Goal: Find specific fact: Find specific fact

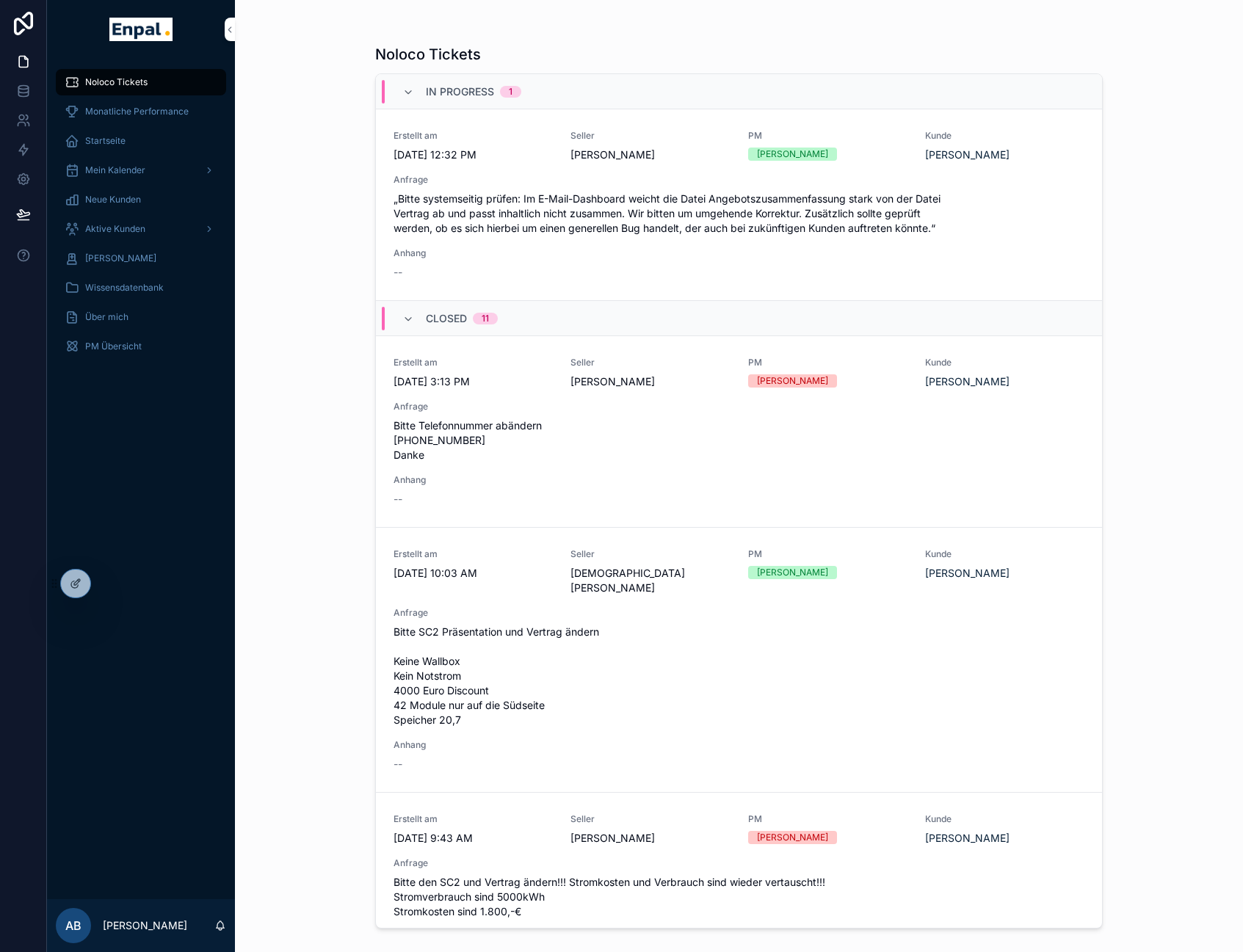
click at [0, 0] on icon at bounding box center [0, 0] width 0 height 0
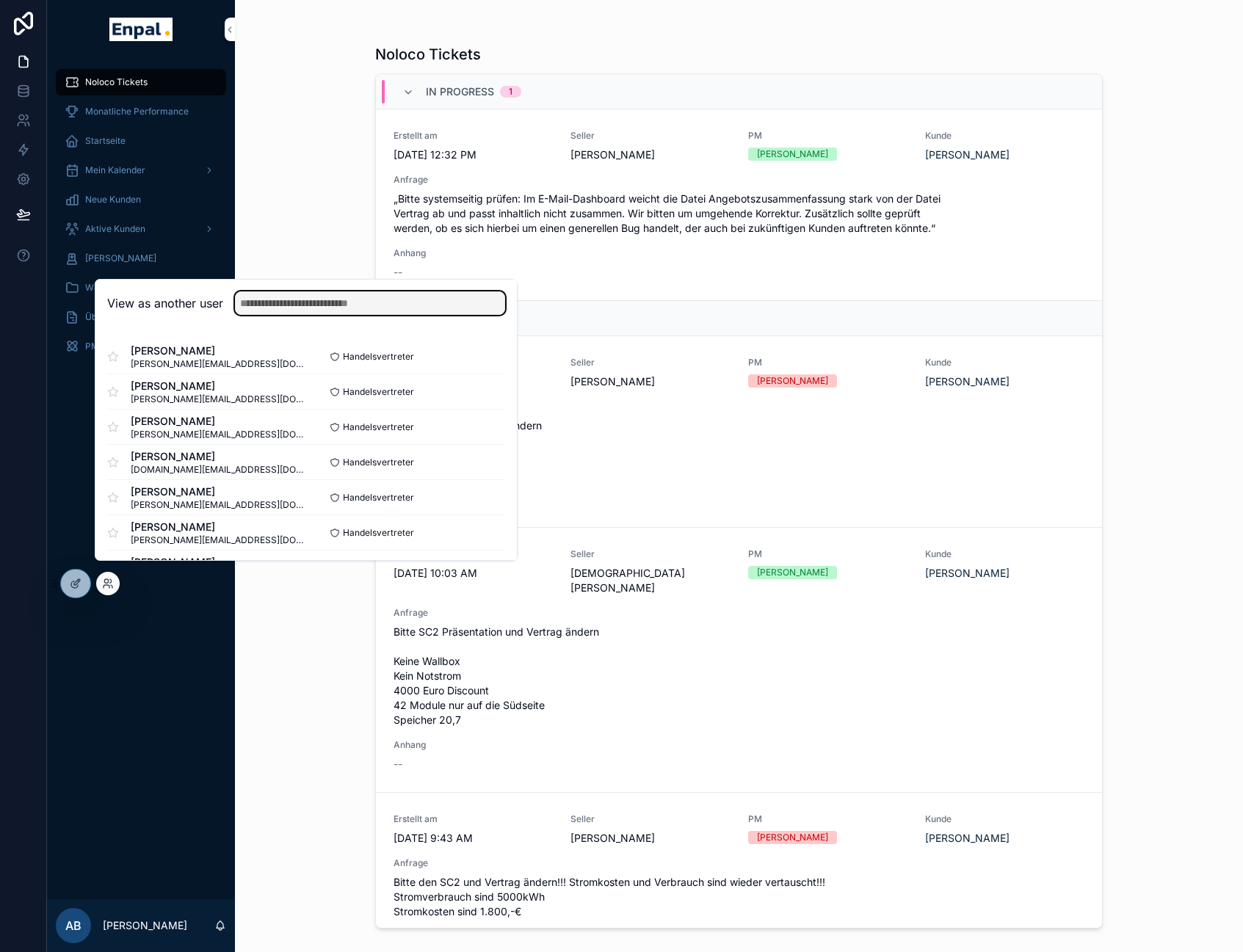
click at [285, 315] on input "text" at bounding box center [371, 303] width 270 height 23
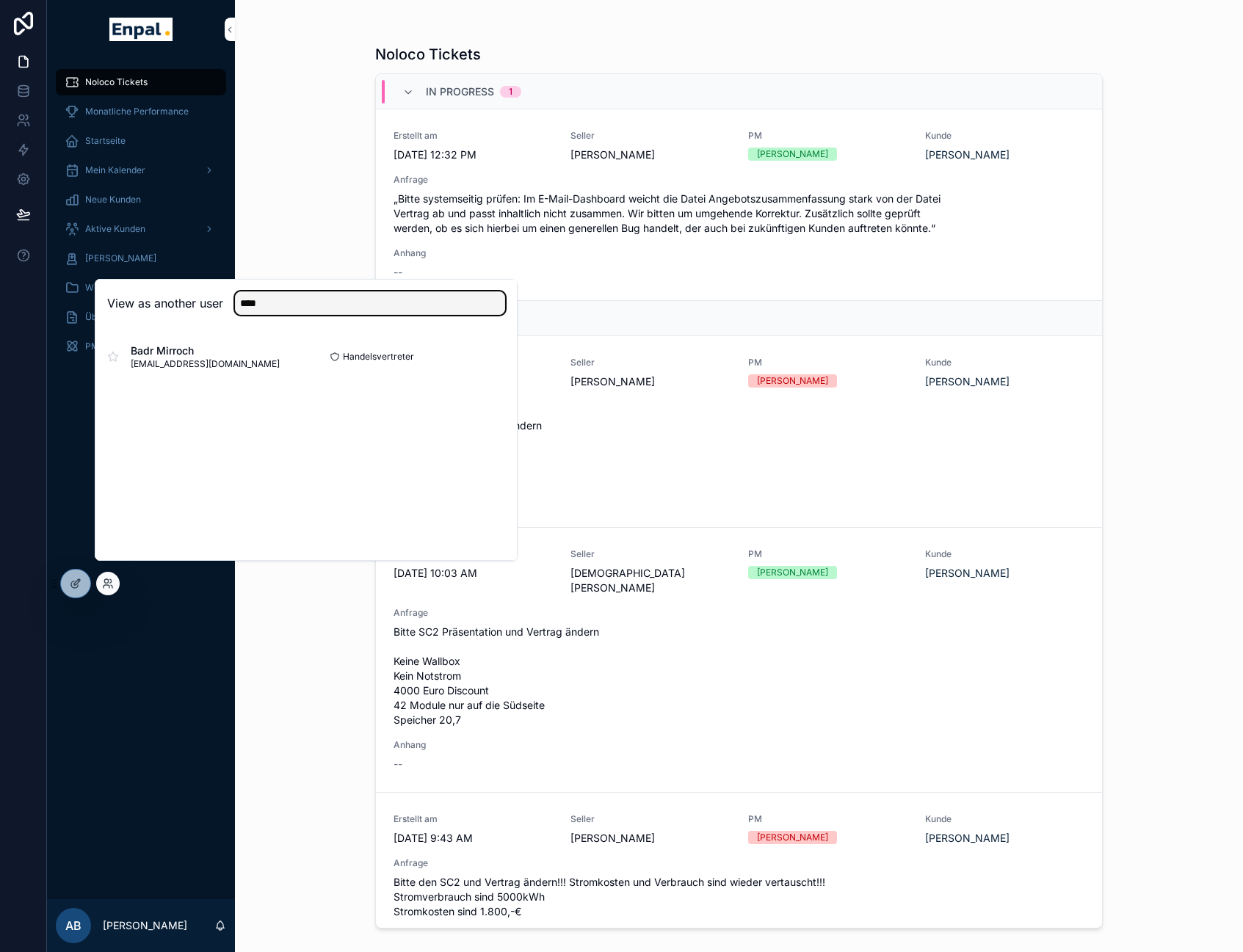
type input "****"
click at [0, 0] on button "Select" at bounding box center [0, 0] width 0 height 0
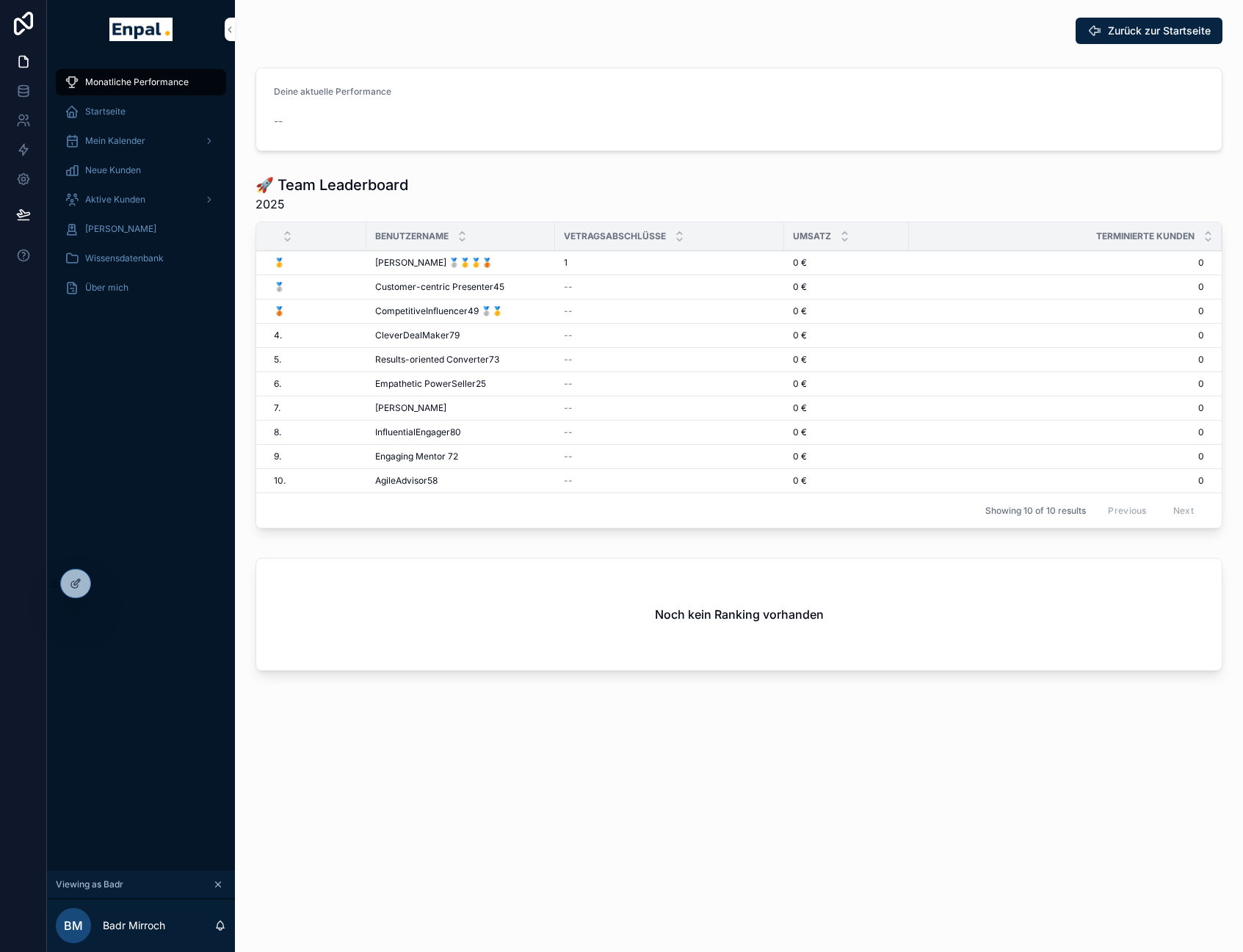
click at [134, 142] on span "Mein Kalender" at bounding box center [115, 141] width 60 height 12
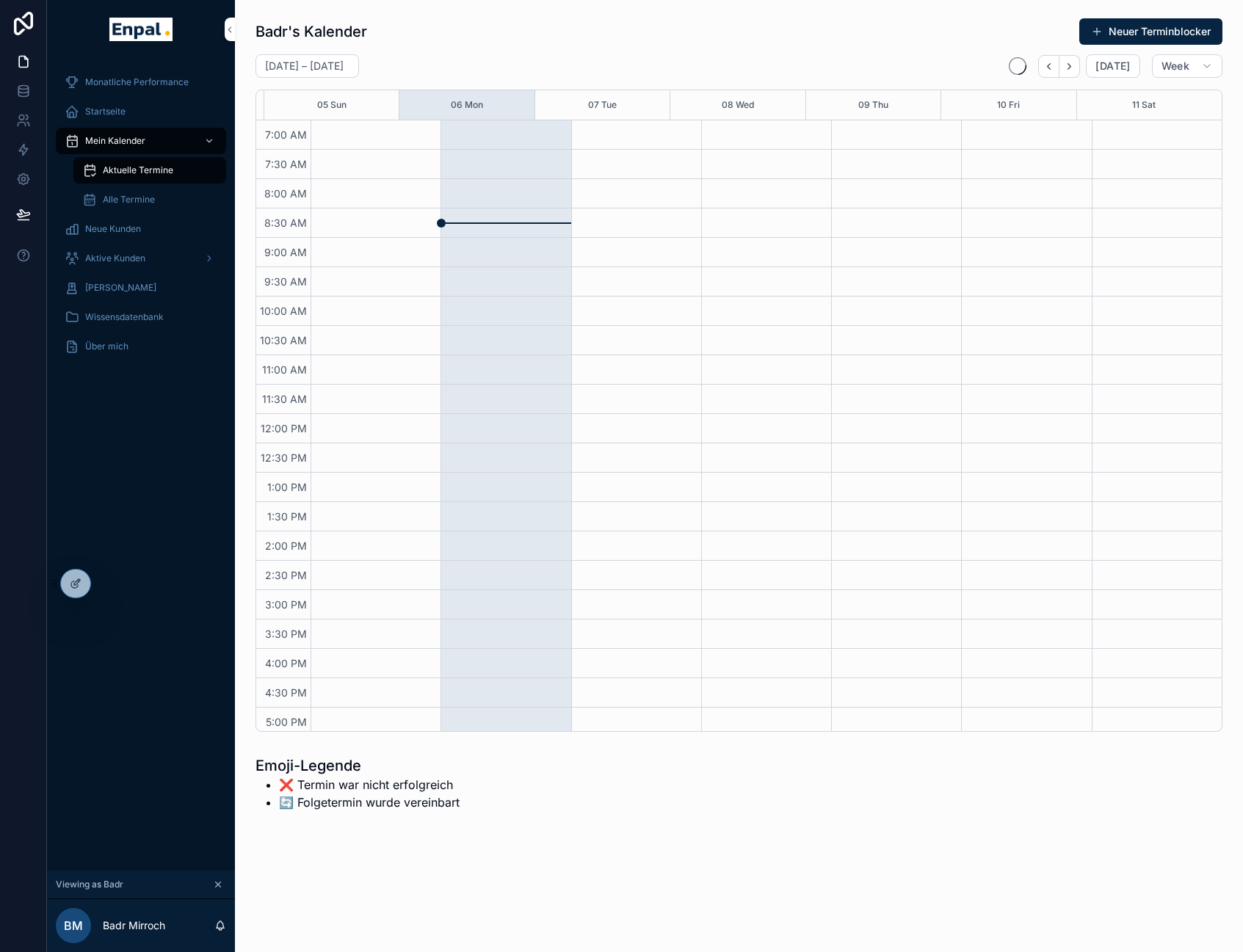
scroll to position [262, 0]
click at [106, 255] on span "Aktive Kunden" at bounding box center [115, 258] width 60 height 12
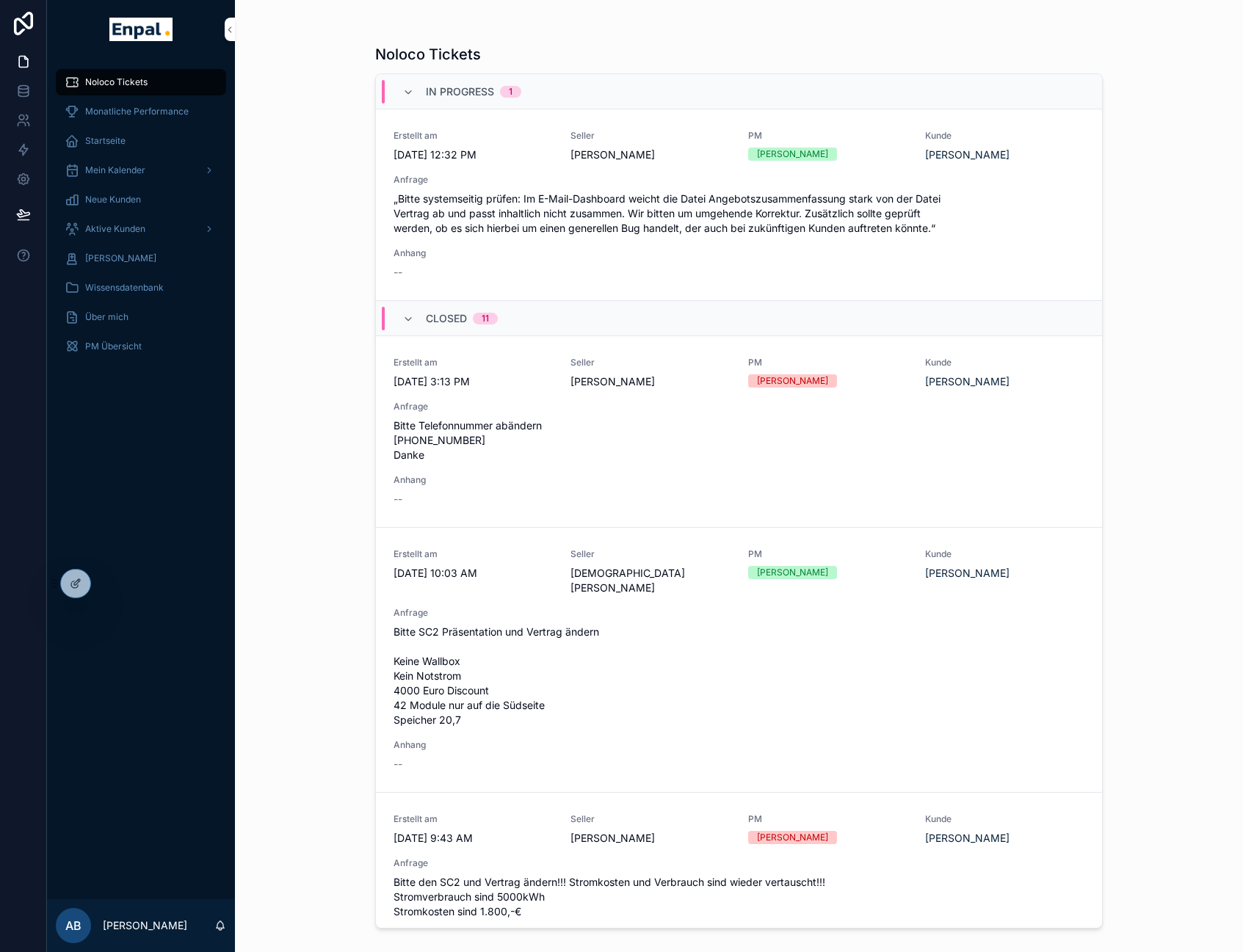
click at [0, 0] on icon at bounding box center [0, 0] width 0 height 0
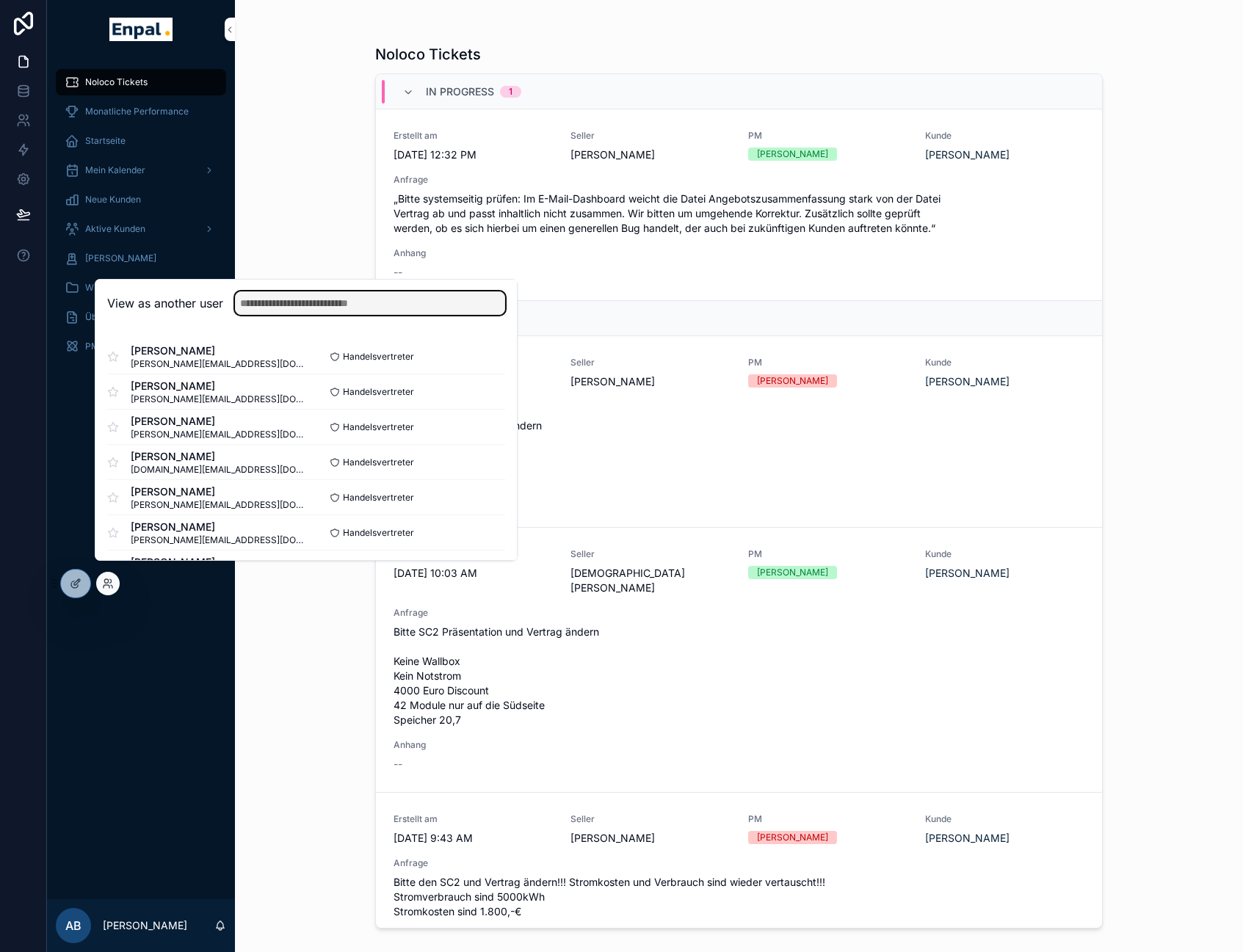
click at [317, 314] on input "text" at bounding box center [371, 303] width 270 height 23
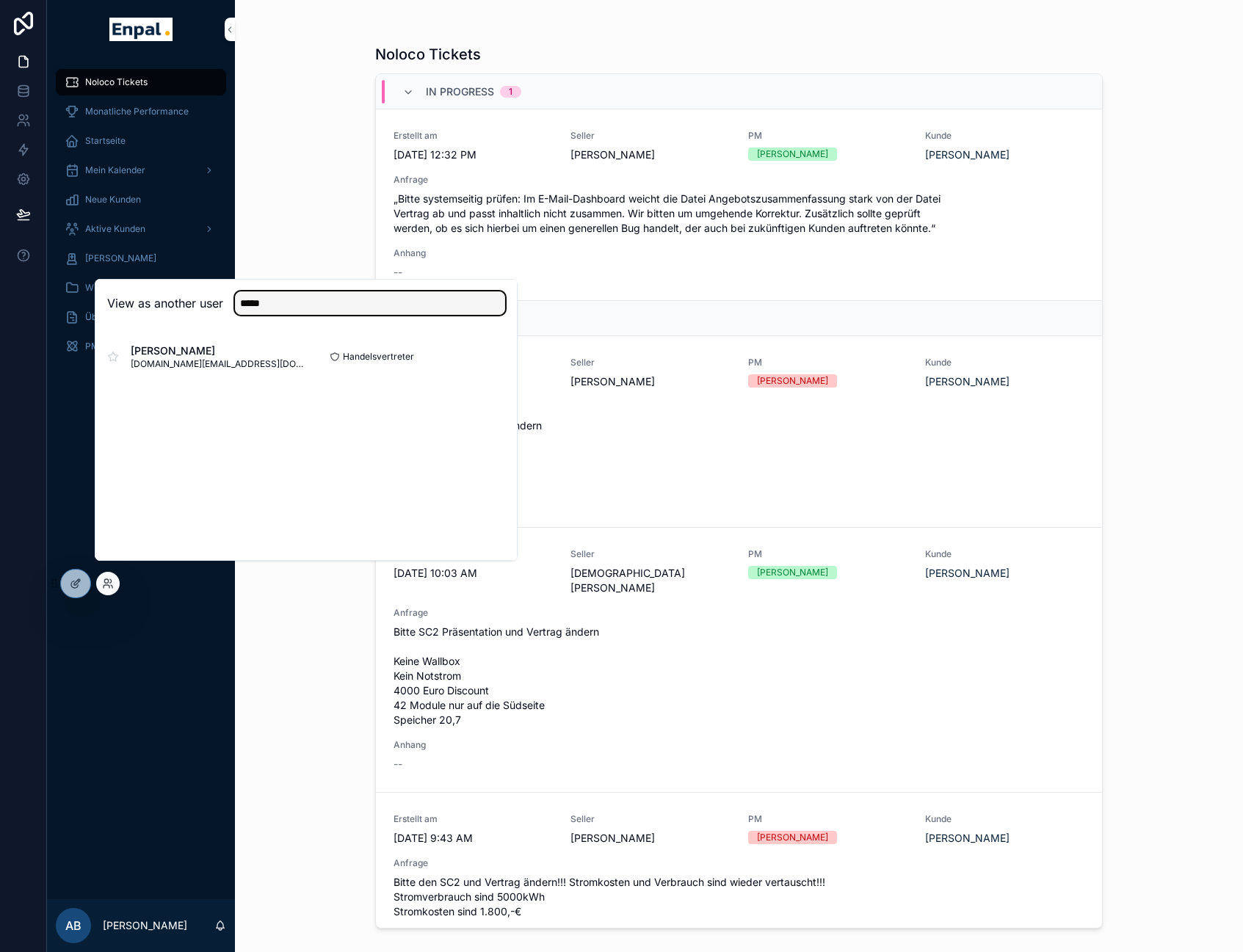
type input "*****"
click at [0, 0] on button "Select" at bounding box center [0, 0] width 0 height 0
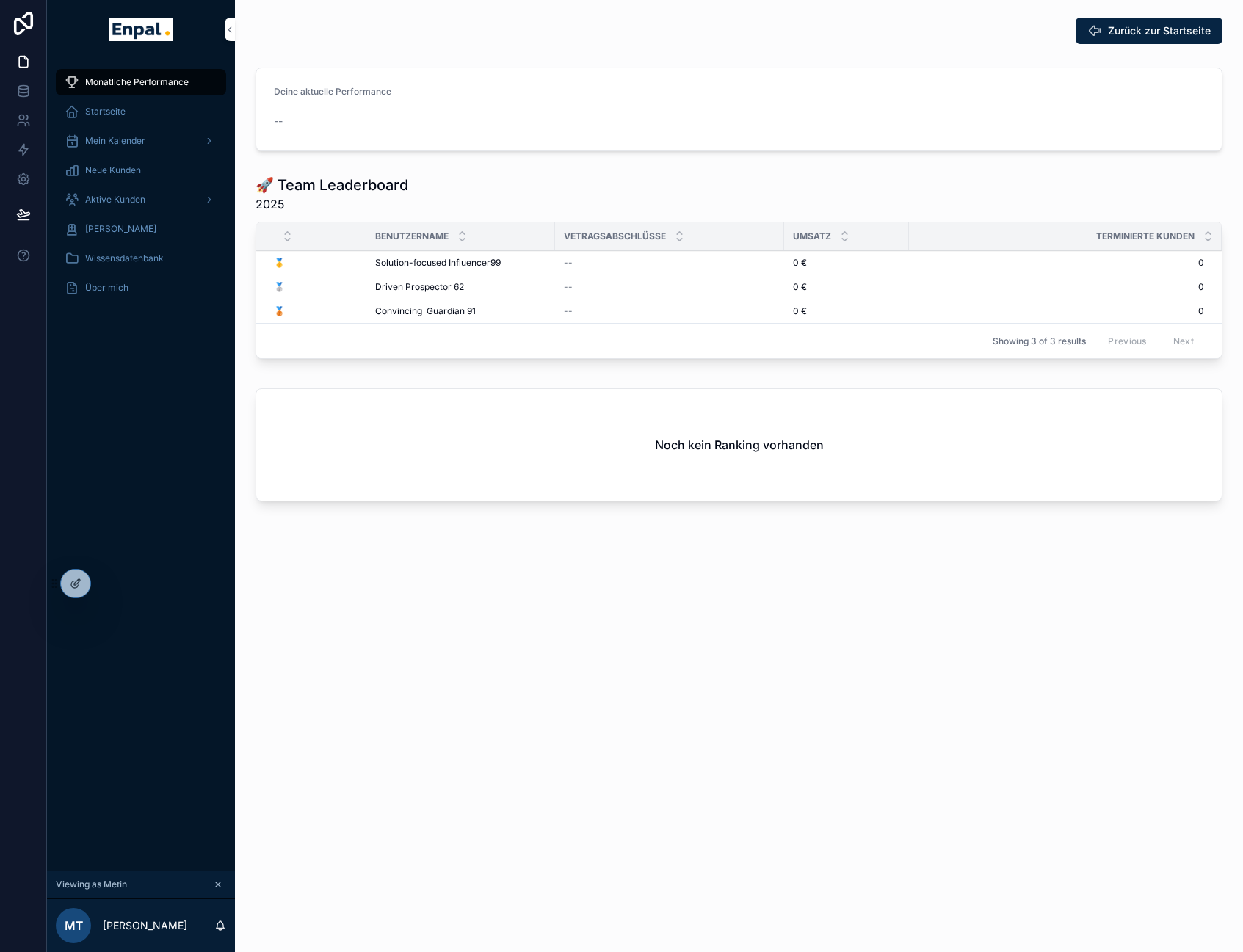
click at [113, 202] on span "Aktive Kunden" at bounding box center [115, 199] width 60 height 12
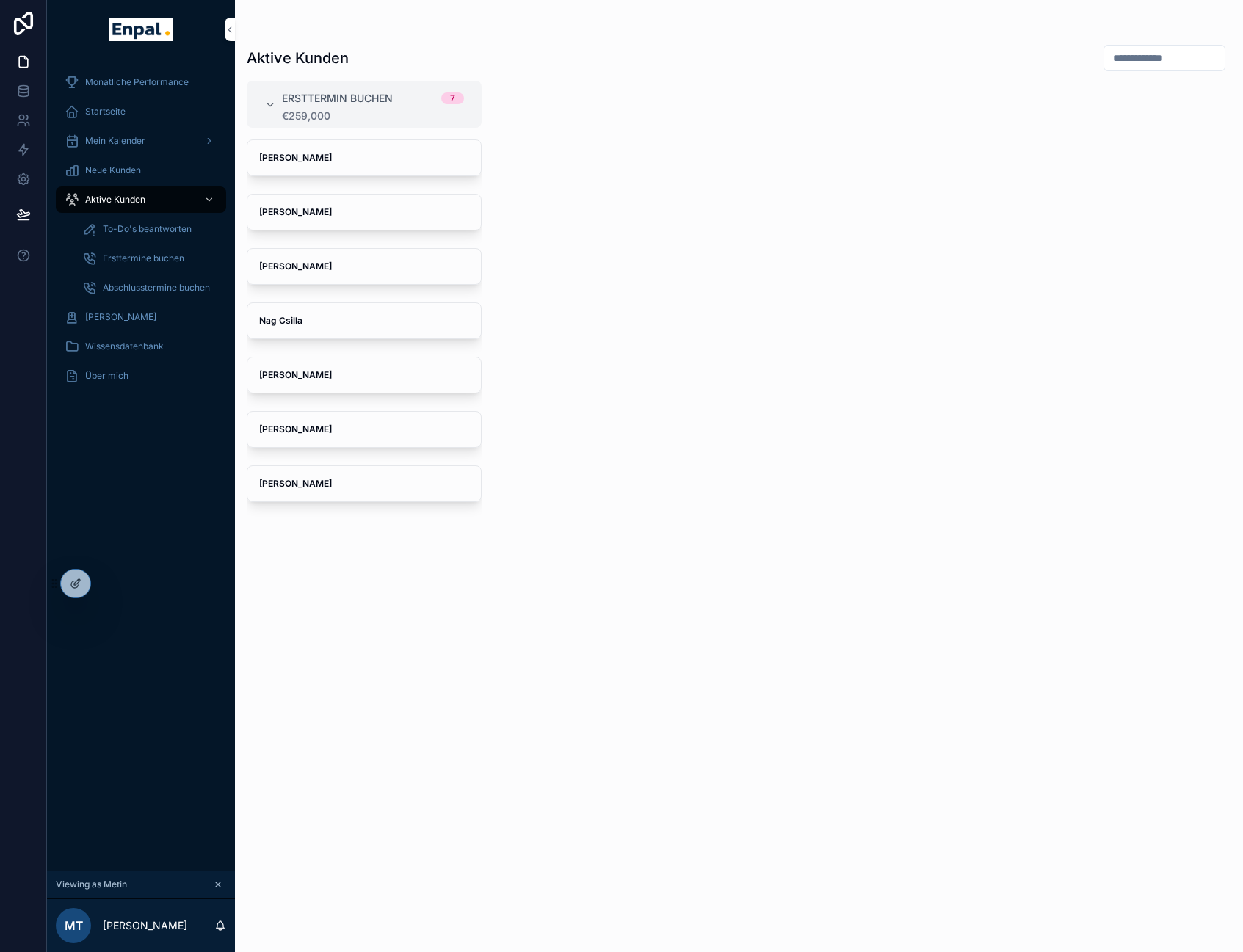
click at [113, 381] on div "Über mich" at bounding box center [141, 376] width 152 height 23
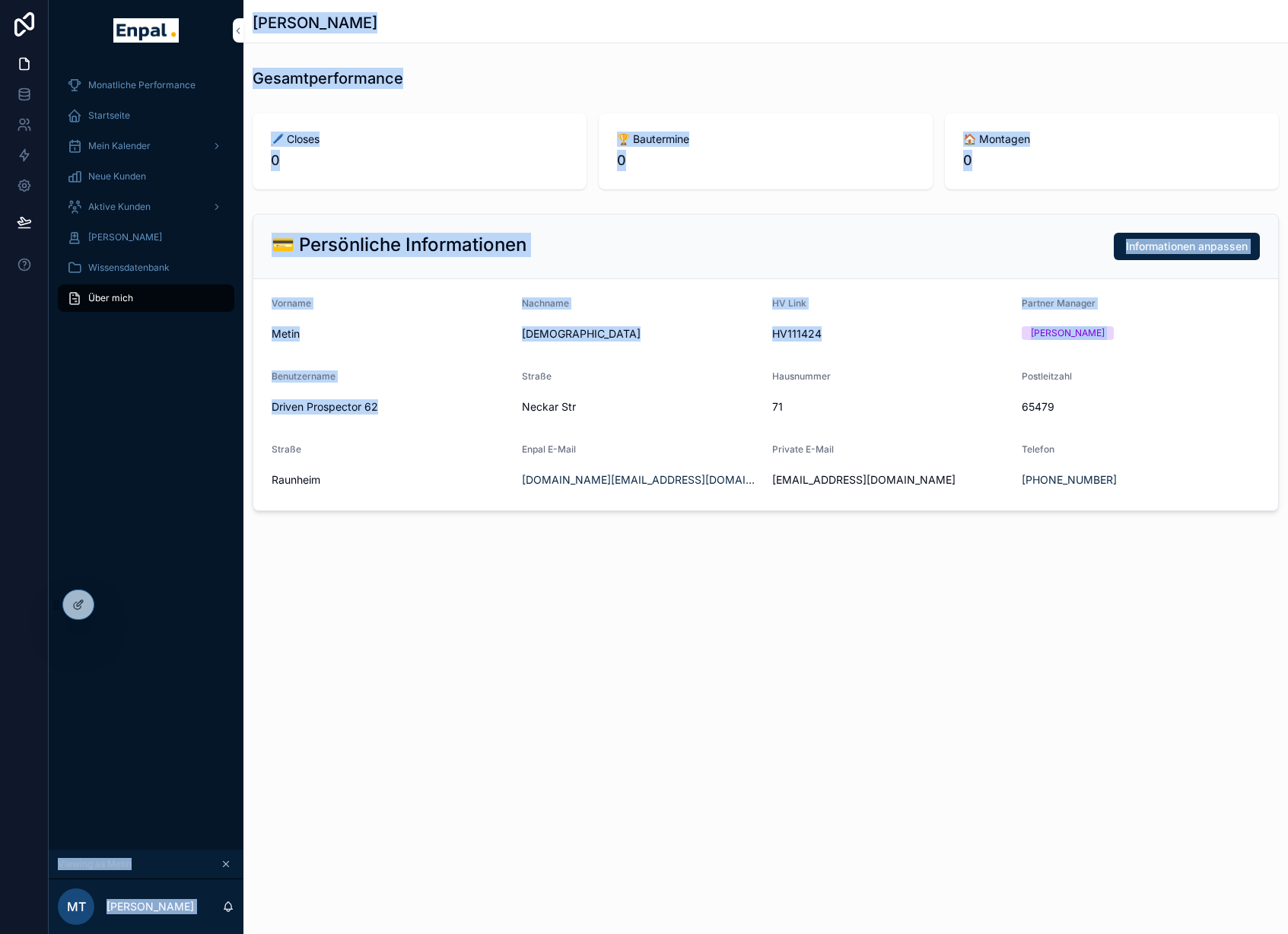
drag, startPoint x: 343, startPoint y: 410, endPoint x: 203, endPoint y: 397, distance: 140.6
click at [203, 397] on div "Monatliche Performance Startseite Mein Kalender Neue Kunden Aktive Kunden Verlo…" at bounding box center [668, 467] width 1239 height 934
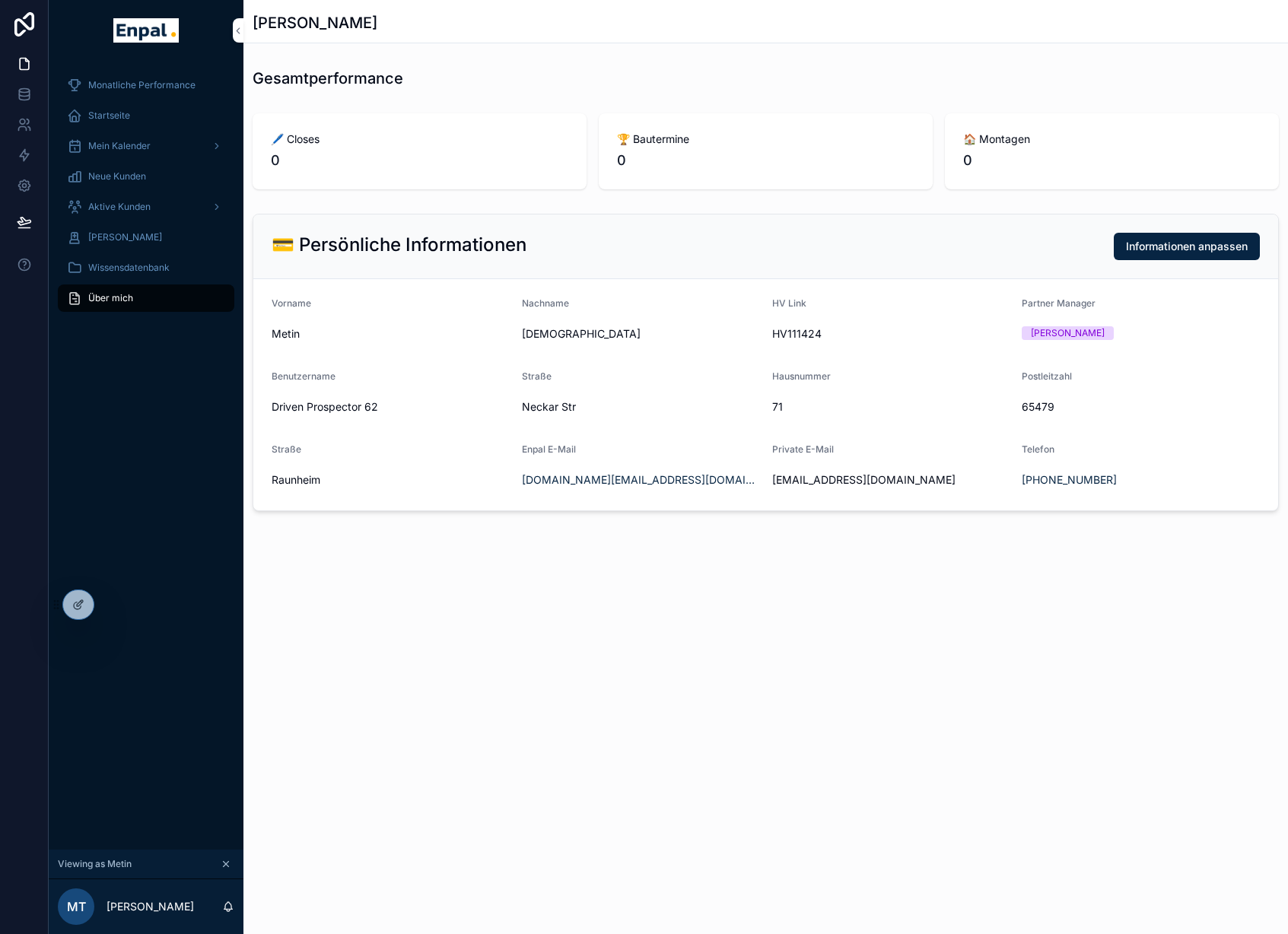
click at [423, 495] on form "Vorname Metin Nachname Tatar HV Link HV111424 Partner Manager Anna Busse Benutz…" at bounding box center [766, 395] width 1025 height 232
click at [284, 481] on span "Raunheim" at bounding box center [390, 480] width 238 height 15
copy span "Raunheim"
drag, startPoint x: 584, startPoint y: 407, endPoint x: 515, endPoint y: 404, distance: 69.1
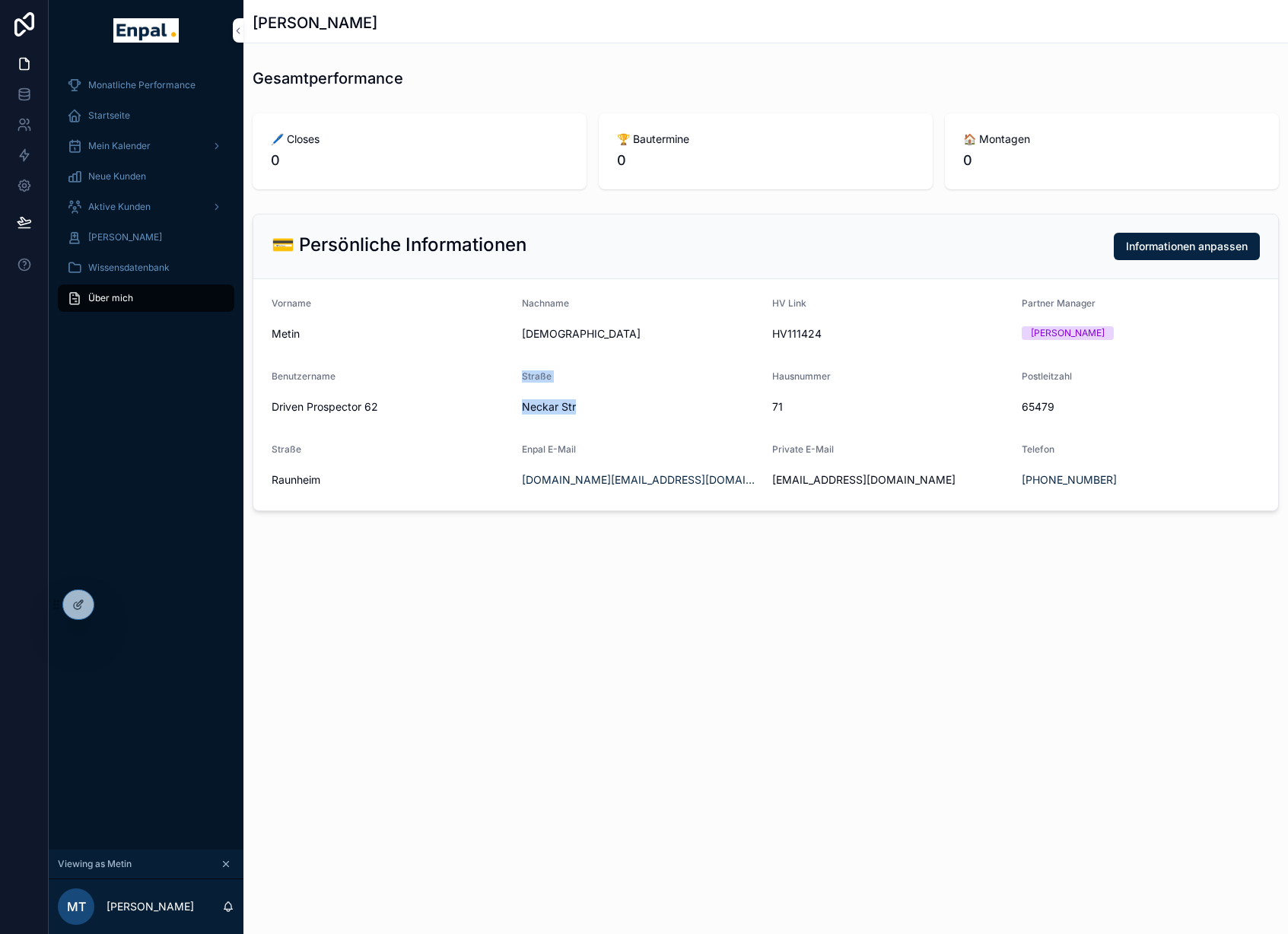
click at [515, 404] on form "Vorname Metin Nachname Tatar HV Link HV111424 Partner Manager Anna Busse Benutz…" at bounding box center [766, 395] width 1025 height 232
copy form "Straße Neckar Str"
click at [586, 422] on form "Vorname Metin Nachname Tatar HV Link HV111424 Partner Manager Anna Busse Benutz…" at bounding box center [766, 395] width 1025 height 232
drag, startPoint x: 578, startPoint y: 404, endPoint x: 525, endPoint y: 407, distance: 53.1
click at [525, 407] on span "Neckar Str" at bounding box center [641, 407] width 238 height 15
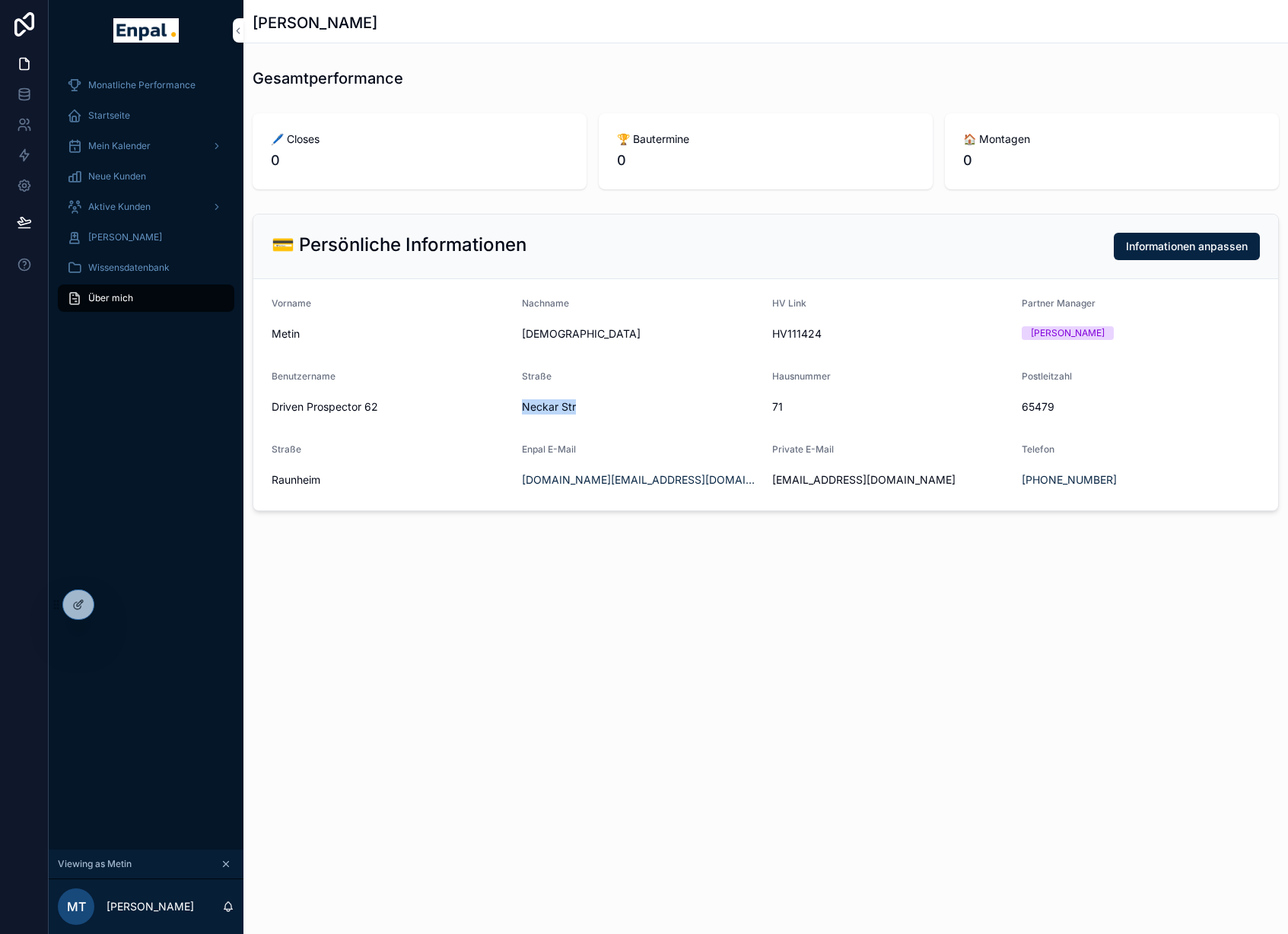
copy span "Neckar Str"
